Goal: Transaction & Acquisition: Purchase product/service

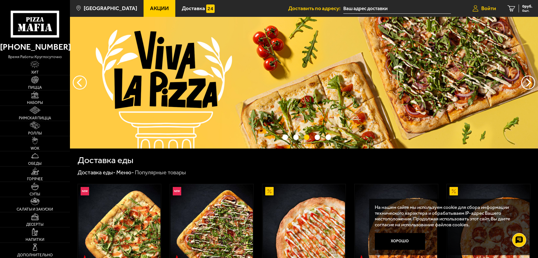
click at [487, 9] on span "Войти" at bounding box center [488, 8] width 15 height 5
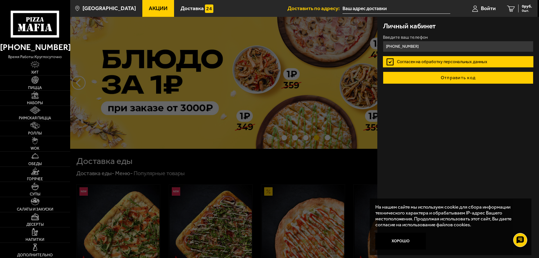
type input "+7 (952) 245-96-38"
click at [427, 75] on button "Отправить код" at bounding box center [458, 78] width 151 height 12
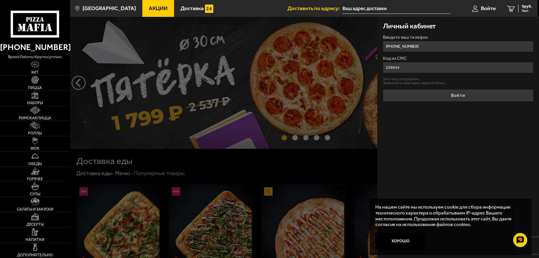
type input "226944"
click at [383, 89] on button "Войти" at bounding box center [458, 95] width 151 height 12
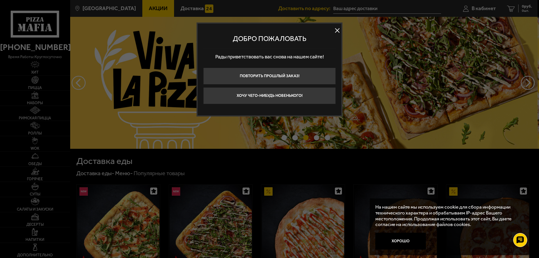
click at [338, 30] on button at bounding box center [337, 30] width 8 height 8
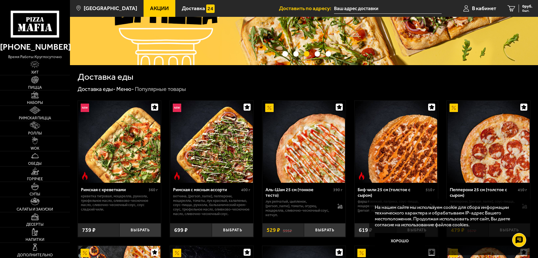
scroll to position [84, 0]
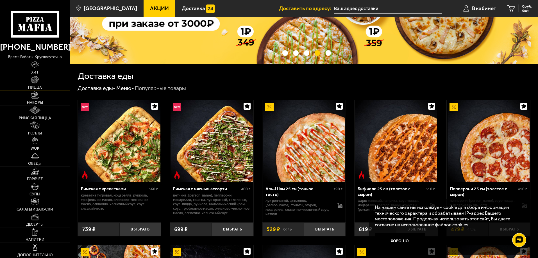
click at [34, 84] on link "Пицца" at bounding box center [35, 82] width 70 height 15
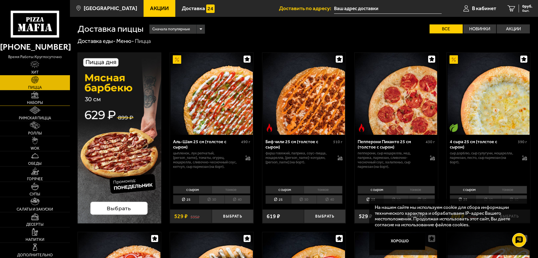
click at [35, 100] on link "Наборы" at bounding box center [35, 97] width 70 height 15
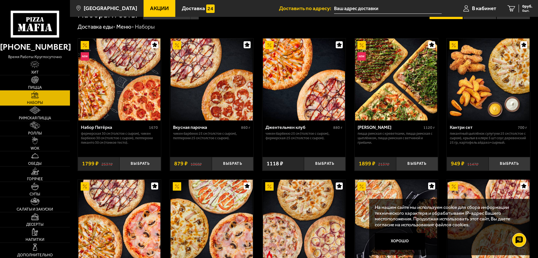
scroll to position [140, 0]
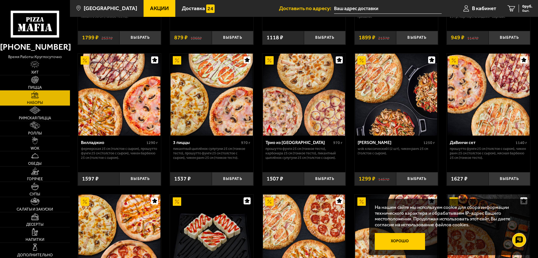
click at [401, 241] on button "Хорошо" at bounding box center [400, 241] width 51 height 17
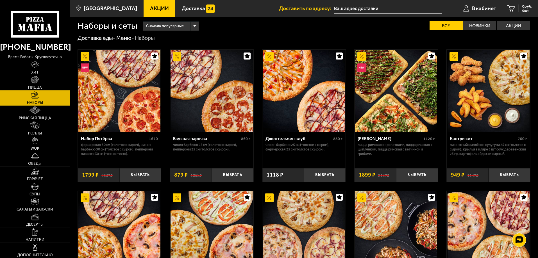
scroll to position [0, 0]
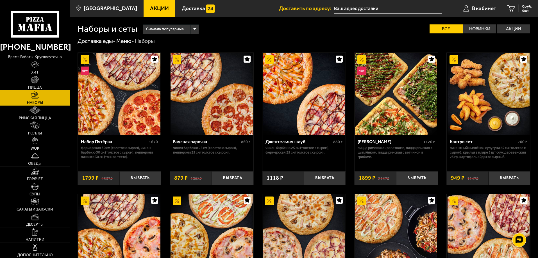
click at [32, 79] on img at bounding box center [35, 80] width 8 height 8
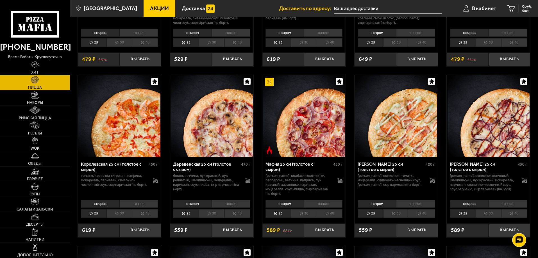
scroll to position [506, 0]
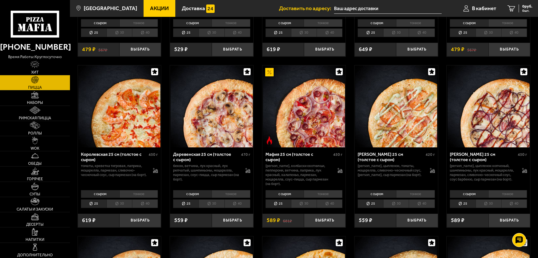
click at [211, 208] on li "30" at bounding box center [212, 203] width 26 height 9
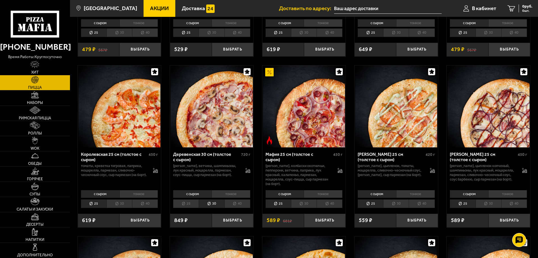
click at [224, 198] on li "тонкое" at bounding box center [231, 194] width 39 height 8
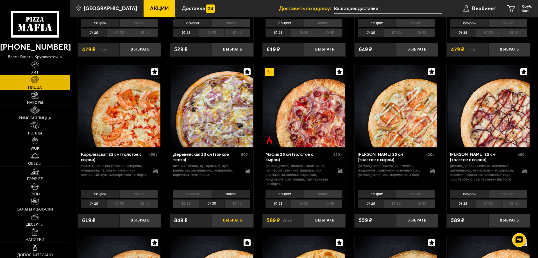
drag, startPoint x: 234, startPoint y: 222, endPoint x: 261, endPoint y: 203, distance: 33.4
click at [235, 222] on button "Выбрать" at bounding box center [233, 221] width 42 height 14
click at [308, 208] on li "30" at bounding box center [304, 203] width 26 height 9
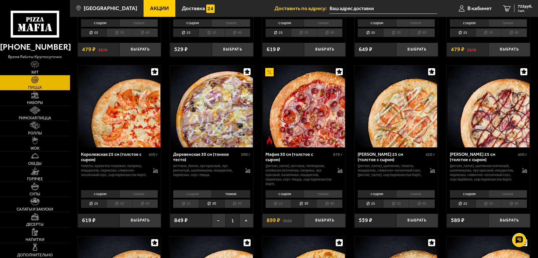
click at [325, 198] on li "тонкое" at bounding box center [323, 194] width 39 height 8
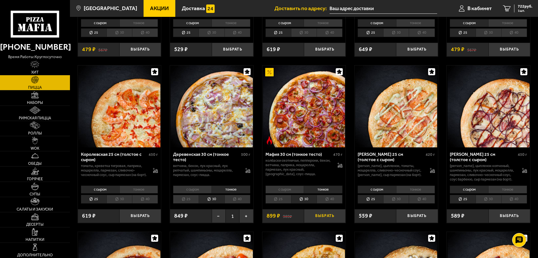
click at [325, 223] on button "Выбрать" at bounding box center [325, 216] width 42 height 14
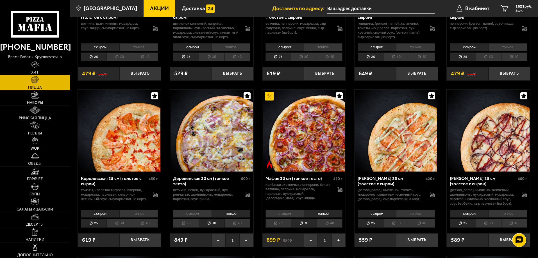
scroll to position [449, 0]
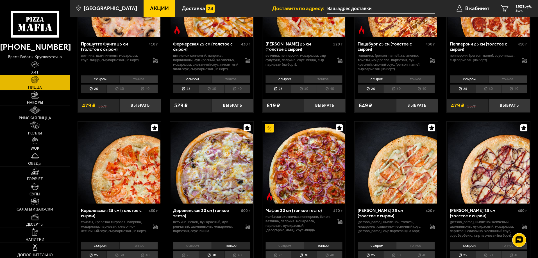
click at [28, 67] on link "Хит" at bounding box center [35, 67] width 70 height 15
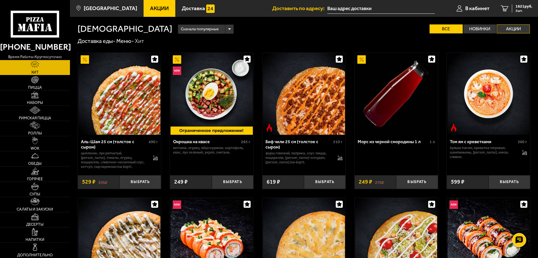
click at [511, 30] on label "Акции" at bounding box center [513, 28] width 33 height 9
click at [0, 0] on input "Акции" at bounding box center [0, 0] width 0 height 0
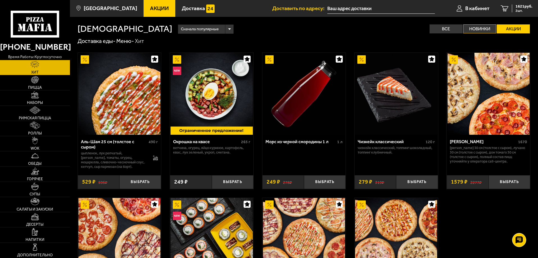
click at [489, 29] on label "Новинки" at bounding box center [479, 28] width 33 height 9
click at [0, 0] on input "Новинки" at bounding box center [0, 0] width 0 height 0
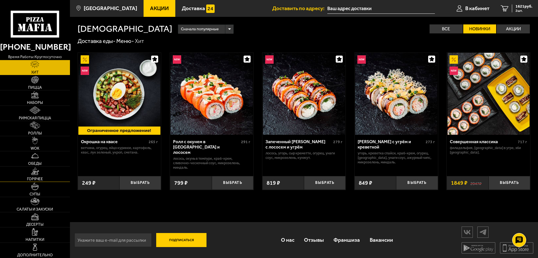
click at [33, 171] on img at bounding box center [35, 171] width 8 height 8
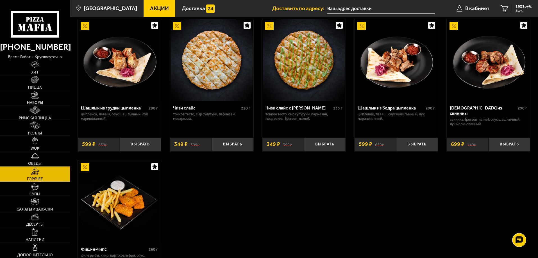
scroll to position [442, 0]
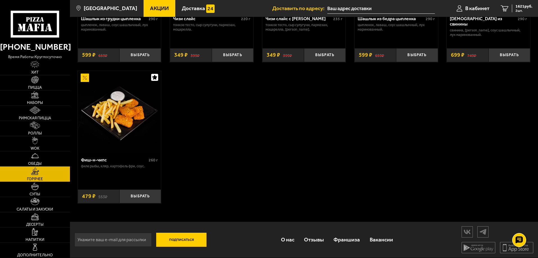
click at [122, 109] on img at bounding box center [119, 112] width 82 height 82
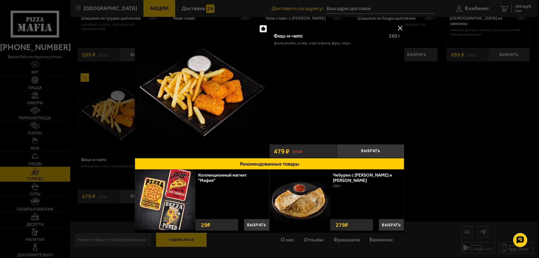
click at [399, 27] on button at bounding box center [400, 28] width 8 height 8
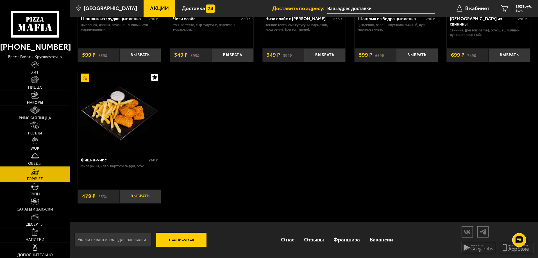
click at [140, 195] on button "Выбрать" at bounding box center [140, 197] width 42 height 14
click at [520, 7] on span "2100 руб." at bounding box center [524, 6] width 17 height 4
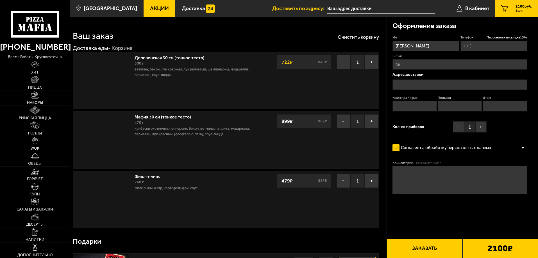
type input "+7 (952) 245-96-38"
type input "[STREET_ADDRESS]"
type input "331"
type input "3"
type input "24"
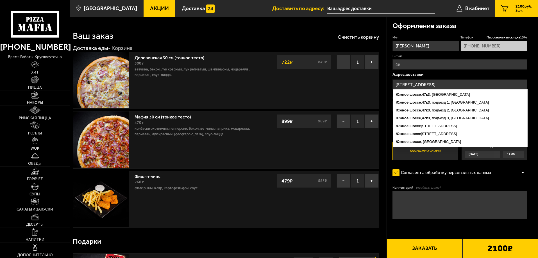
click at [442, 85] on input "[STREET_ADDRESS]" at bounding box center [459, 85] width 135 height 10
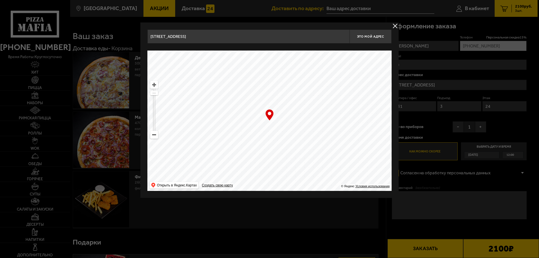
drag, startPoint x: 197, startPoint y: 37, endPoint x: 117, endPoint y: 28, distance: 80.6
click at [117, 28] on main "Санкт-Петербург Все Акции Доставка Личный кабинет Акции Доставка Доставить по а…" at bounding box center [304, 206] width 468 height 413
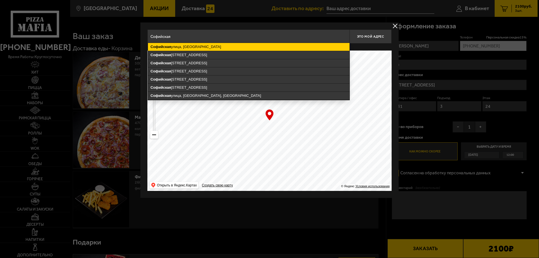
click at [198, 50] on ymaps "Софийская улица, Санкт-Петербург" at bounding box center [249, 47] width 202 height 8
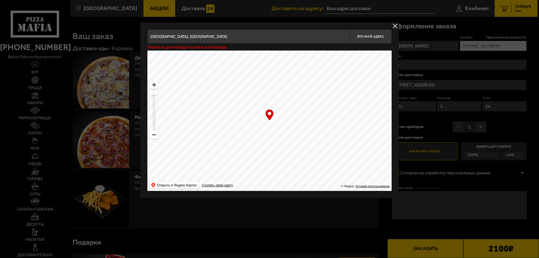
click at [221, 37] on input "Санкт-Петербург, Софийская улица" at bounding box center [248, 36] width 202 height 14
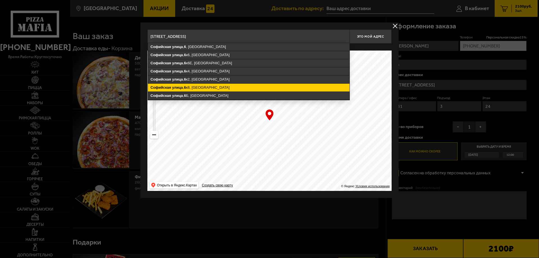
click at [206, 86] on ymaps "Софийская улица , 6 к8, Санкт-Петербург" at bounding box center [249, 88] width 202 height 8
type input "Санкт-Петербург, Софийская улица, 6к8"
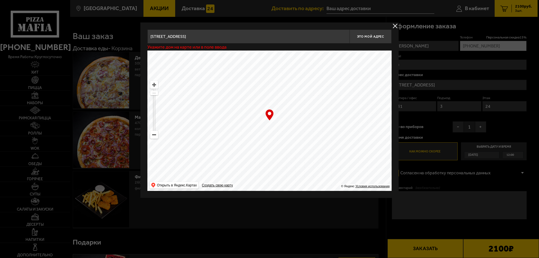
type input "Софийская улица, 6к8"
click at [157, 83] on ymaps at bounding box center [154, 84] width 7 height 7
click at [373, 35] on span "Это мой адрес" at bounding box center [370, 37] width 27 height 4
type input "Софийская улица, 6к8"
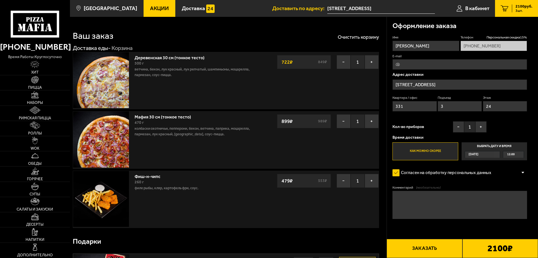
drag, startPoint x: 409, startPoint y: 106, endPoint x: 394, endPoint y: 105, distance: 15.8
click at [394, 105] on input "331" at bounding box center [414, 106] width 44 height 10
type input "1"
click at [446, 106] on input "3" at bounding box center [460, 106] width 44 height 10
type input "1"
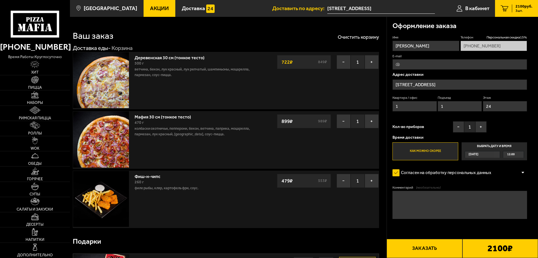
click at [495, 107] on input "24" at bounding box center [505, 106] width 44 height 10
type input "2"
type input "1"
click at [478, 125] on button "+" at bounding box center [480, 126] width 11 height 11
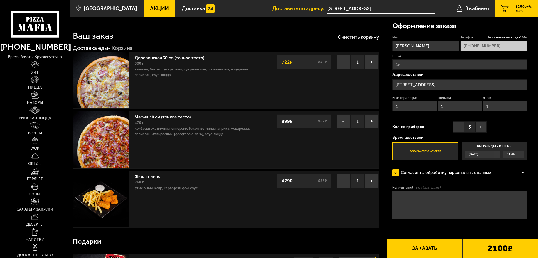
click at [502, 149] on label "Выбрать дату и время Сегодня 12:00" at bounding box center [494, 151] width 65 height 18
click at [0, 0] on input "Выбрать дату и время Сегодня 12:00" at bounding box center [0, 0] width 0 height 0
click at [521, 154] on div "12:00" at bounding box center [513, 154] width 21 height 6
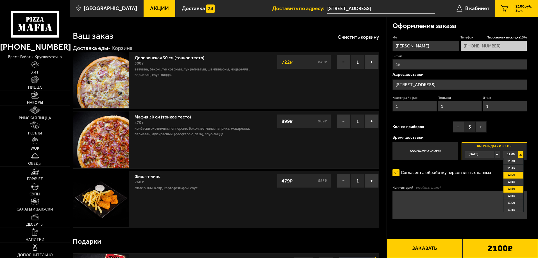
click at [516, 190] on li "12:30" at bounding box center [513, 189] width 20 height 7
click at [416, 201] on textarea "Комментарий (необязательно)" at bounding box center [459, 205] width 135 height 28
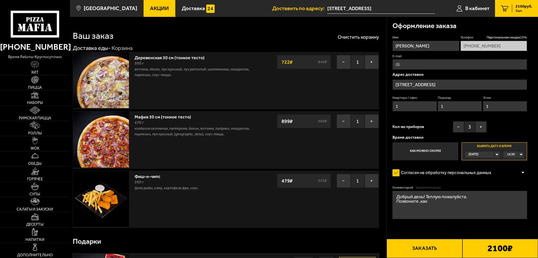
click at [397, 203] on textarea "Добрый день! Теплую пожалуйста. Позвоните ,как" at bounding box center [459, 205] width 135 height 28
drag, startPoint x: 504, startPoint y: 202, endPoint x: 496, endPoint y: 202, distance: 7.6
click at [496, 202] on textarea "Добрый день! Теплую пожалуйста. Привезти нужно к БЦ "Бизнес Полис",Позвоните ,к…" at bounding box center [459, 205] width 135 height 28
click at [473, 203] on textarea "Добрый день! Теплую пожалуйста. Привезти нужно к БЦ "Бизнес Полис",Позвоните ,я…" at bounding box center [459, 205] width 135 height 28
type textarea "Добрый день! Теплую пожалуйста. Привезти нужно к БЦ "Бизнес Полис", Позвоните ,…"
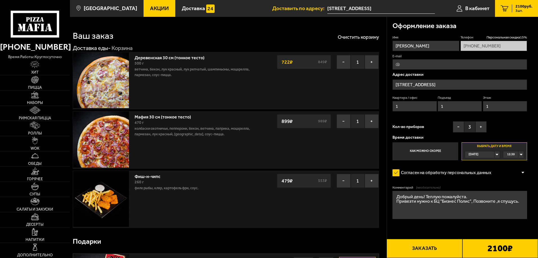
click at [406, 250] on button "Заказать" at bounding box center [425, 248] width 76 height 19
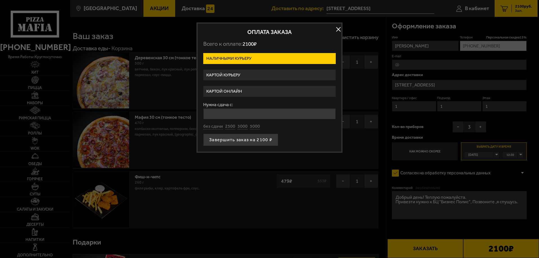
click at [234, 91] on label "Картой онлайн" at bounding box center [269, 91] width 133 height 11
click at [0, 0] on input "Картой онлайн" at bounding box center [0, 0] width 0 height 0
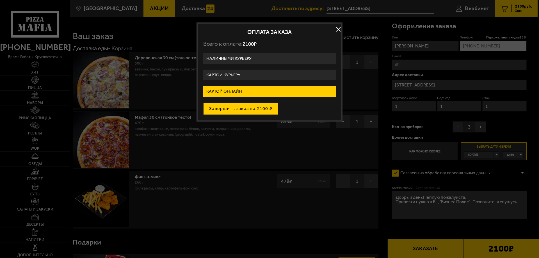
click at [220, 108] on button "Завершить заказ на 2100 ₽" at bounding box center [240, 109] width 75 height 12
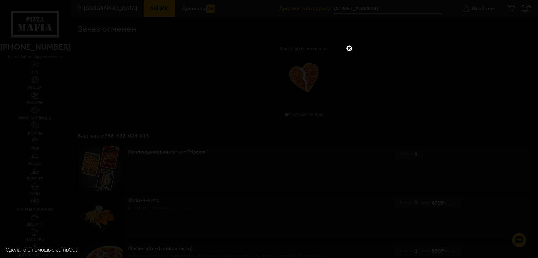
click at [349, 48] on link at bounding box center [349, 48] width 7 height 7
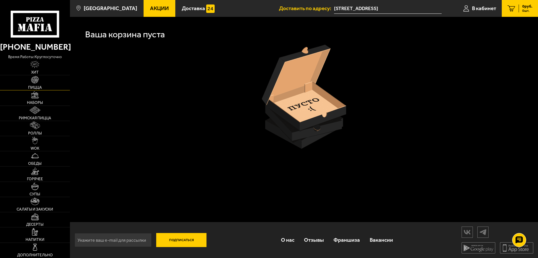
click at [37, 87] on span "Пицца" at bounding box center [35, 88] width 14 height 4
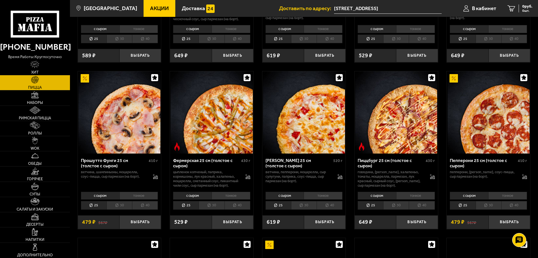
scroll to position [337, 0]
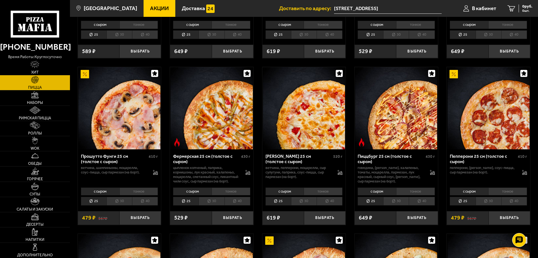
click at [206, 206] on li "30" at bounding box center [212, 201] width 26 height 9
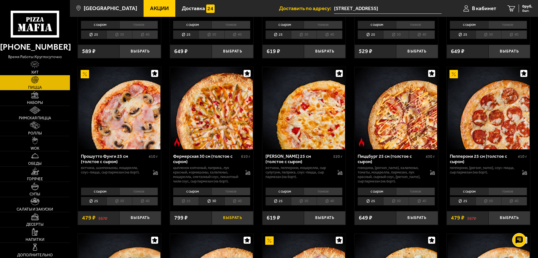
click at [221, 225] on button "Выбрать" at bounding box center [233, 218] width 42 height 14
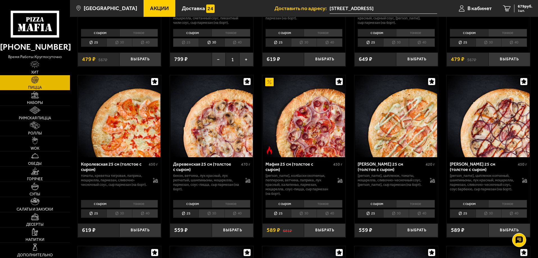
scroll to position [506, 0]
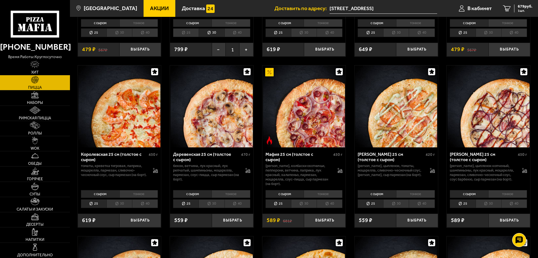
click at [217, 208] on li "30" at bounding box center [212, 203] width 26 height 9
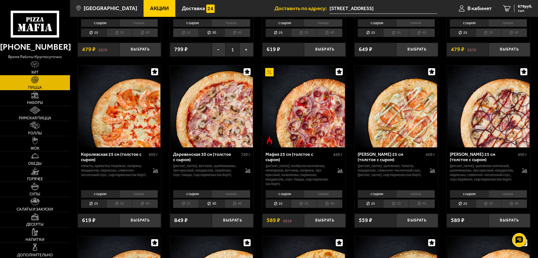
click at [231, 198] on li "тонкое" at bounding box center [231, 194] width 39 height 8
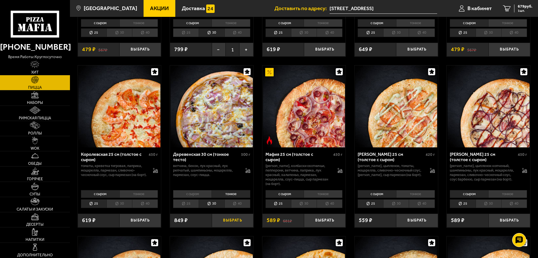
click at [223, 226] on button "Выбрать" at bounding box center [233, 221] width 42 height 14
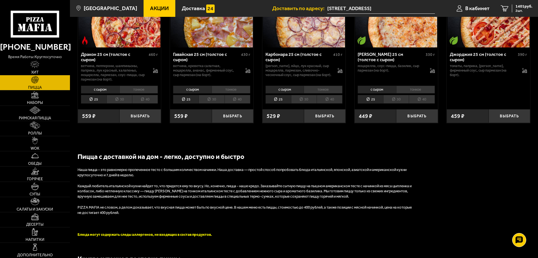
scroll to position [871, 0]
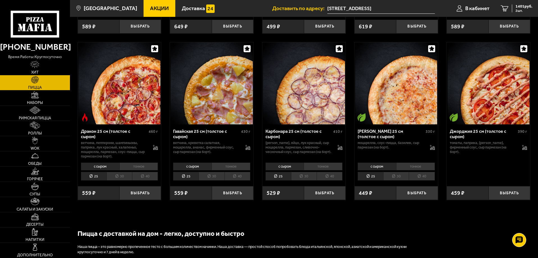
click at [135, 171] on li "тонкое" at bounding box center [138, 167] width 39 height 8
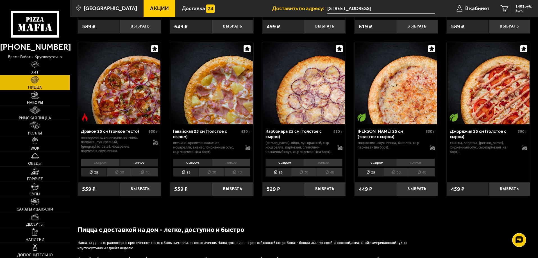
click at [118, 177] on li "30" at bounding box center [119, 172] width 26 height 9
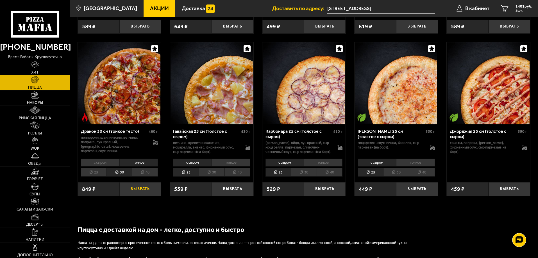
click at [135, 196] on button "Выбрать" at bounding box center [140, 189] width 42 height 14
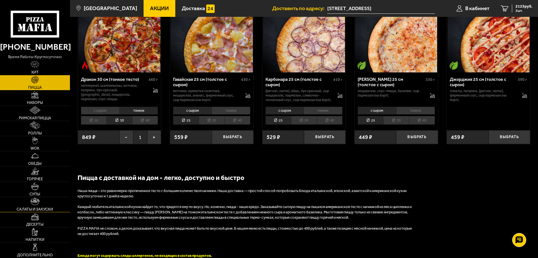
scroll to position [927, 0]
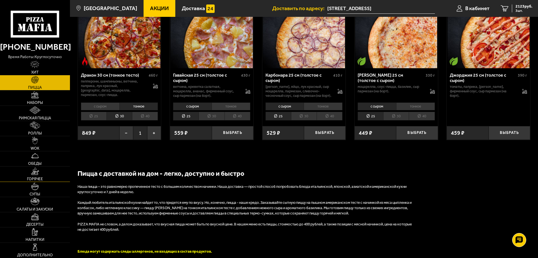
click at [35, 172] on img at bounding box center [35, 171] width 8 height 8
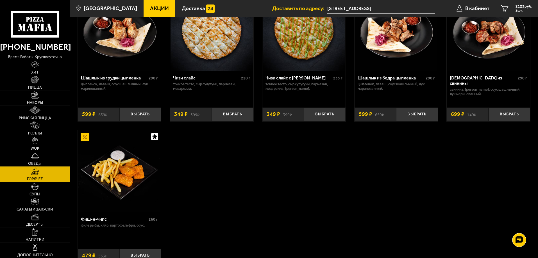
scroll to position [442, 0]
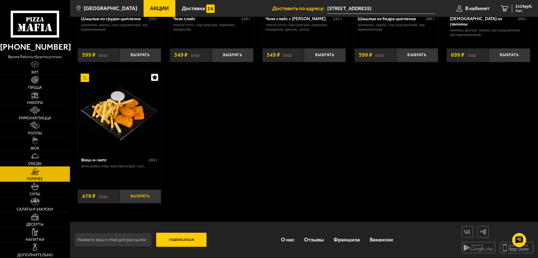
click at [133, 194] on button "Выбрать" at bounding box center [140, 197] width 42 height 14
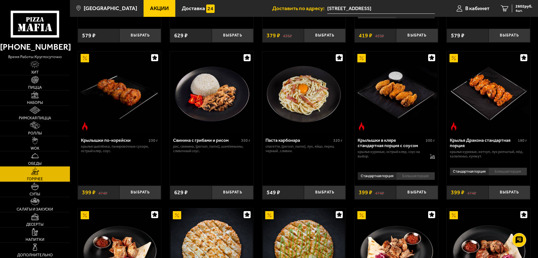
scroll to position [0, 0]
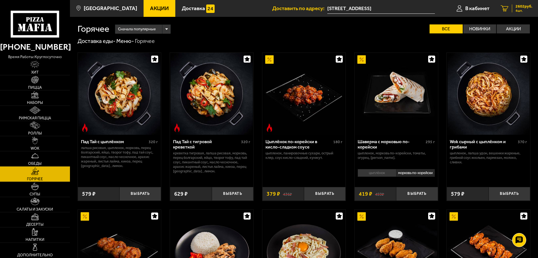
click at [521, 6] on span "2602 руб." at bounding box center [524, 6] width 17 height 4
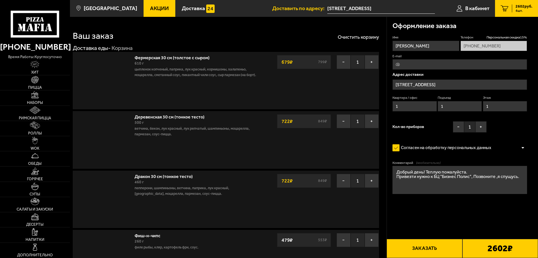
type input "Софийская улица, 6к8"
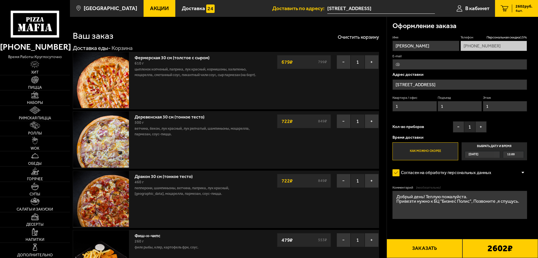
click at [512, 148] on label "Выбрать дату и время Сегодня 12:00" at bounding box center [494, 151] width 65 height 18
click at [0, 0] on input "Выбрать дату и время Сегодня 12:00" at bounding box center [0, 0] width 0 height 0
click at [515, 156] on div "12:00" at bounding box center [513, 154] width 21 height 6
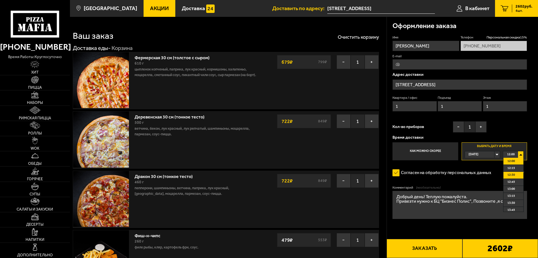
click at [519, 174] on li "12:30" at bounding box center [513, 175] width 20 height 7
click at [407, 247] on button "Заказать" at bounding box center [425, 248] width 76 height 19
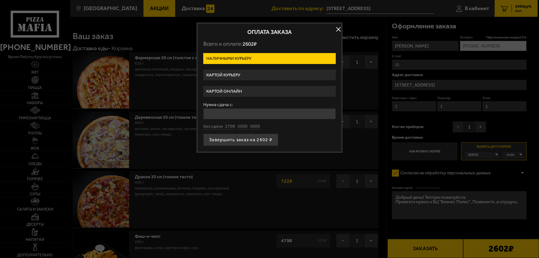
click at [240, 89] on label "Картой онлайн" at bounding box center [269, 91] width 133 height 11
click at [0, 0] on input "Картой онлайн" at bounding box center [0, 0] width 0 height 0
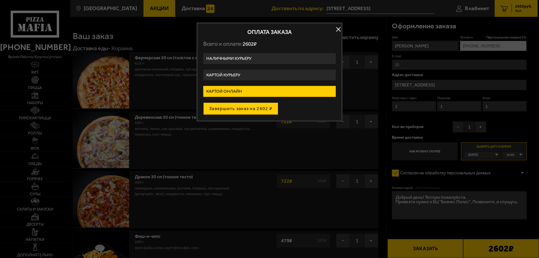
click at [244, 110] on button "Завершить заказ на 2602 ₽" at bounding box center [240, 109] width 75 height 12
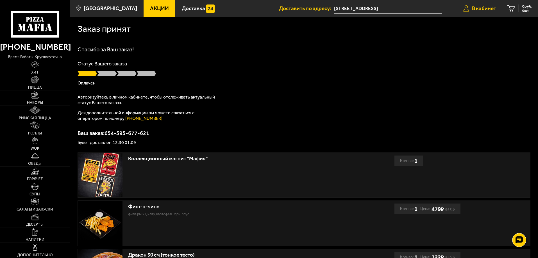
click at [467, 8] on icon at bounding box center [466, 8] width 6 height 6
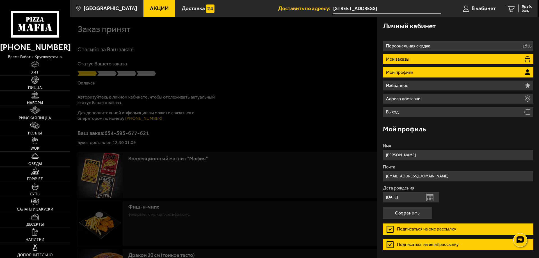
click at [399, 58] on p "Мои заказы" at bounding box center [398, 59] width 25 height 4
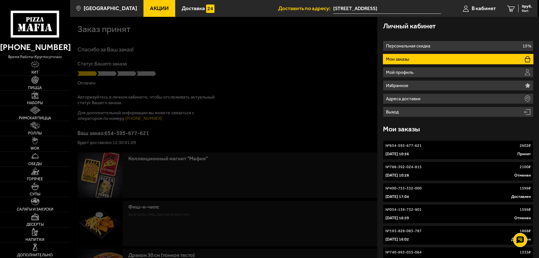
click at [397, 146] on p "№ 654-595-677-621" at bounding box center [404, 146] width 36 height 6
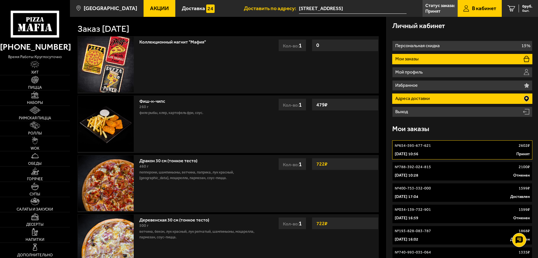
click at [428, 103] on li "Адреса доставки" at bounding box center [462, 99] width 140 height 10
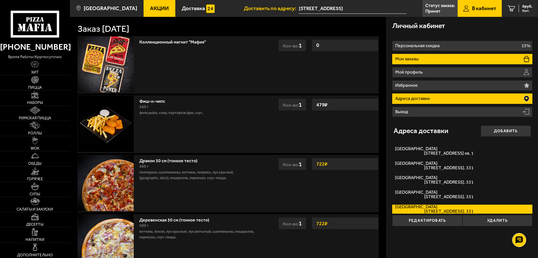
click at [424, 62] on li "Мои заказы" at bounding box center [462, 59] width 140 height 10
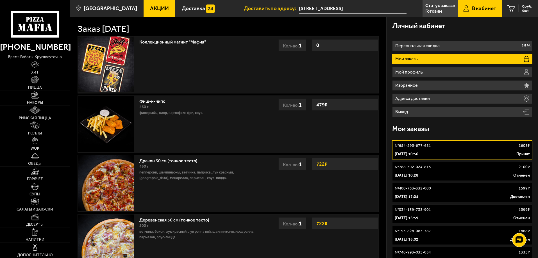
click at [419, 147] on p "№ 654-595-677-621" at bounding box center [413, 146] width 36 height 6
click at [423, 147] on p "№ 654-595-677-621" at bounding box center [413, 146] width 36 height 6
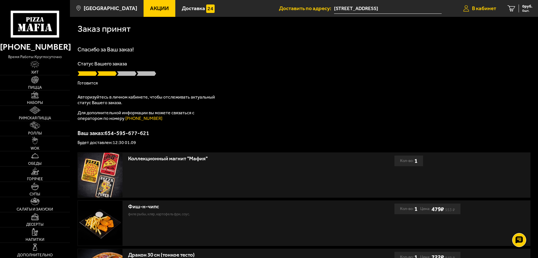
click at [464, 8] on icon at bounding box center [466, 8] width 6 height 6
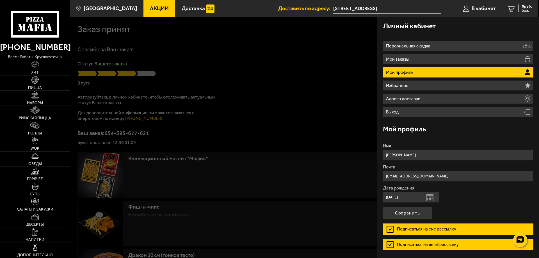
click at [186, 65] on div at bounding box center [339, 146] width 539 height 258
